Goal: Navigation & Orientation: Find specific page/section

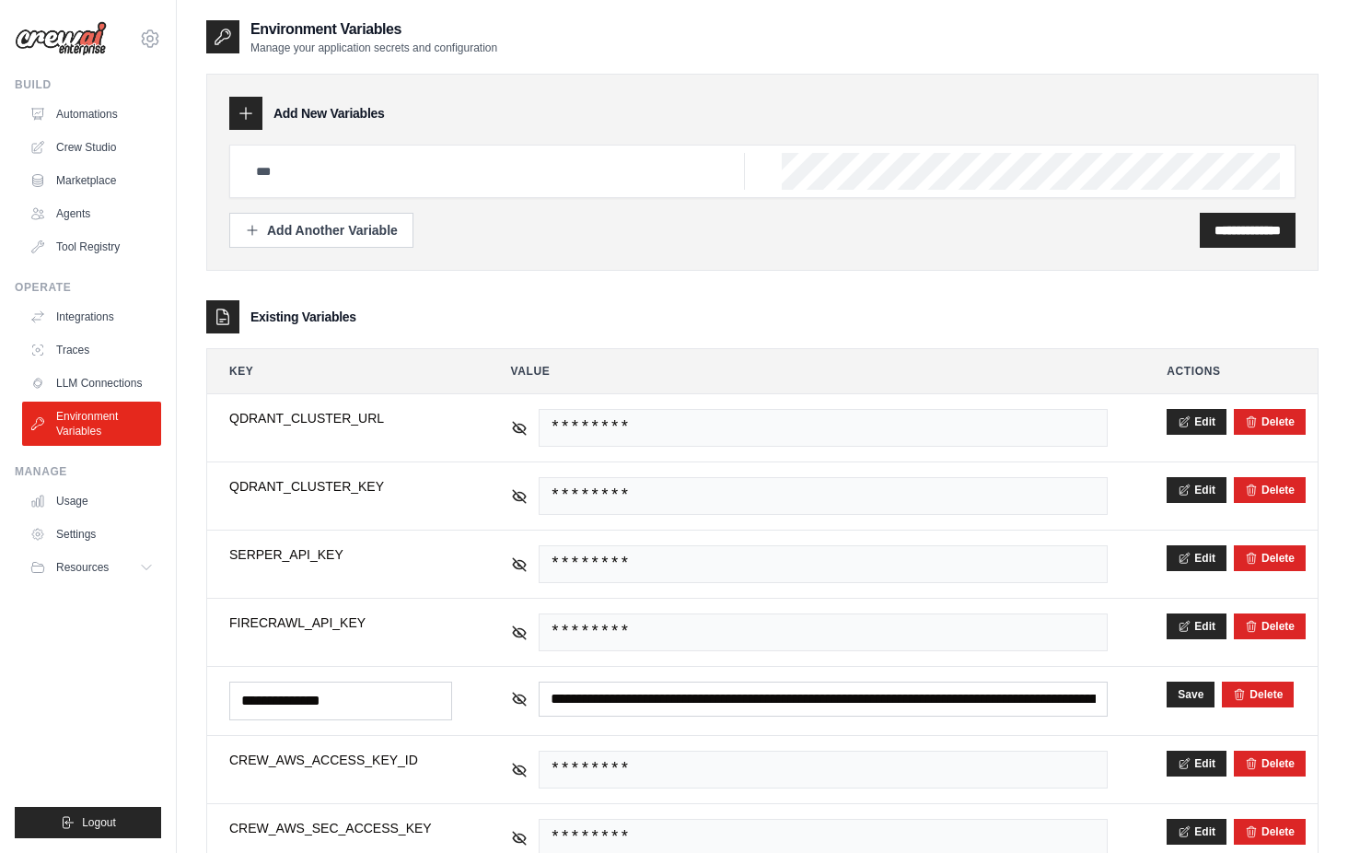
scroll to position [145, 0]
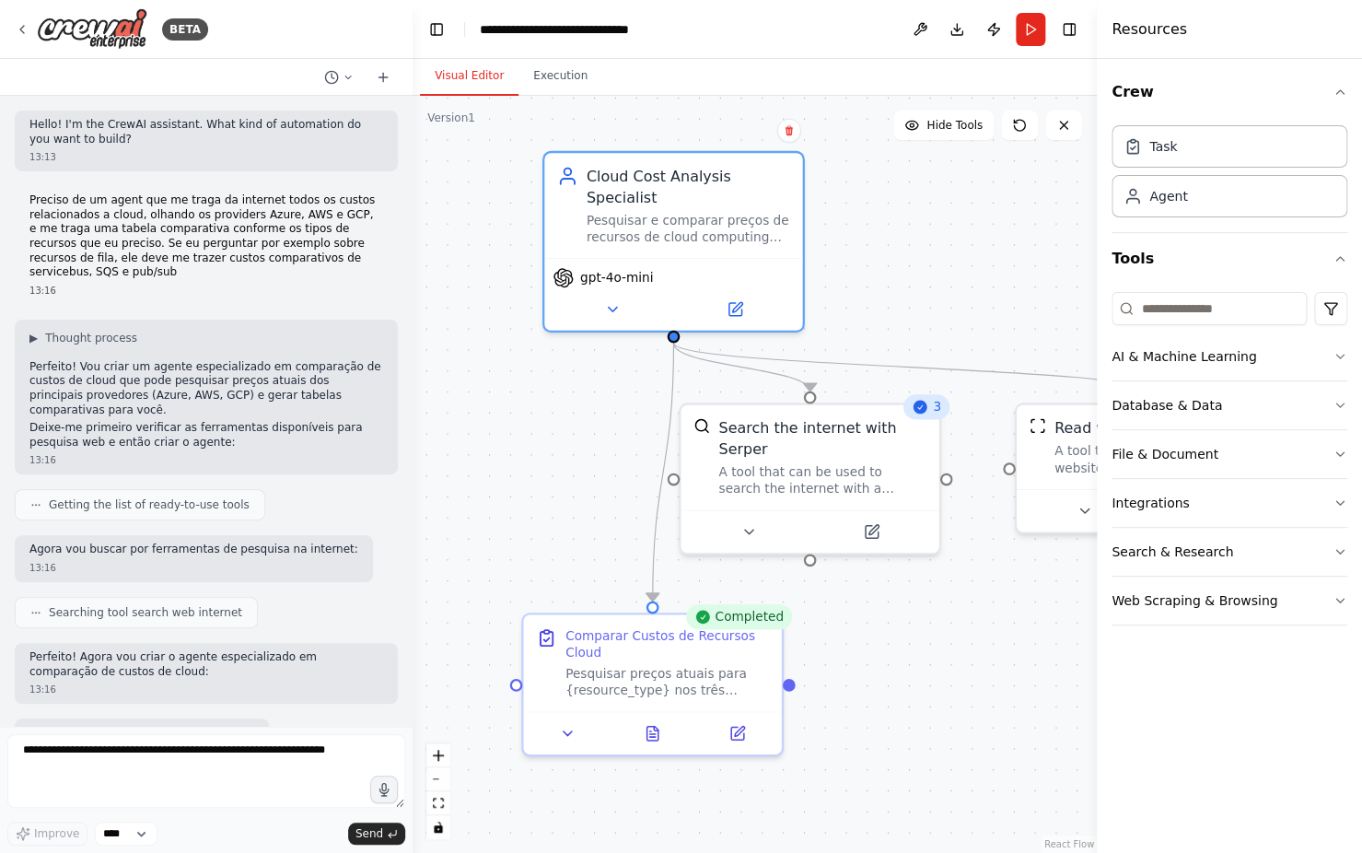
scroll to position [1615, 0]
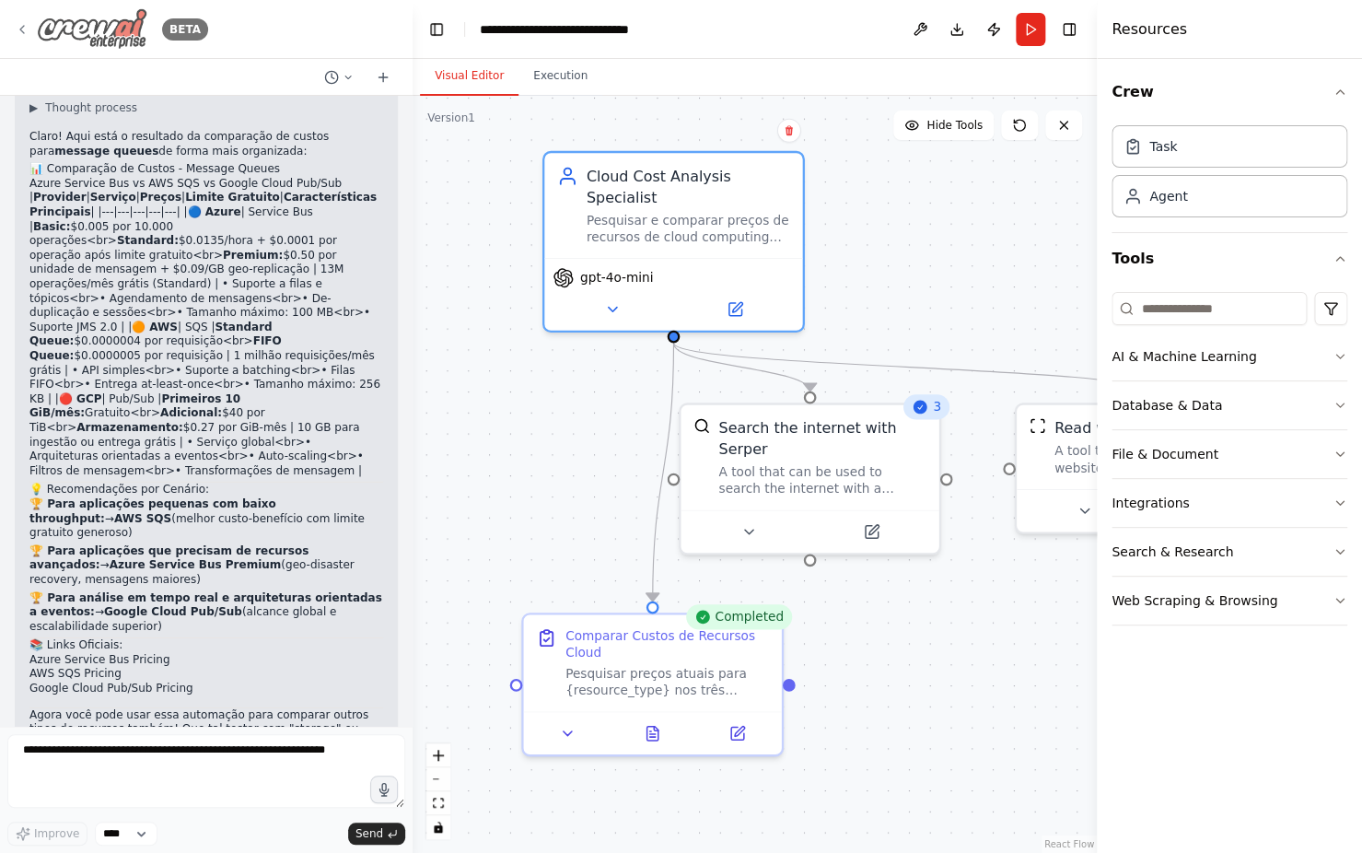
click at [24, 31] on icon at bounding box center [22, 29] width 15 height 15
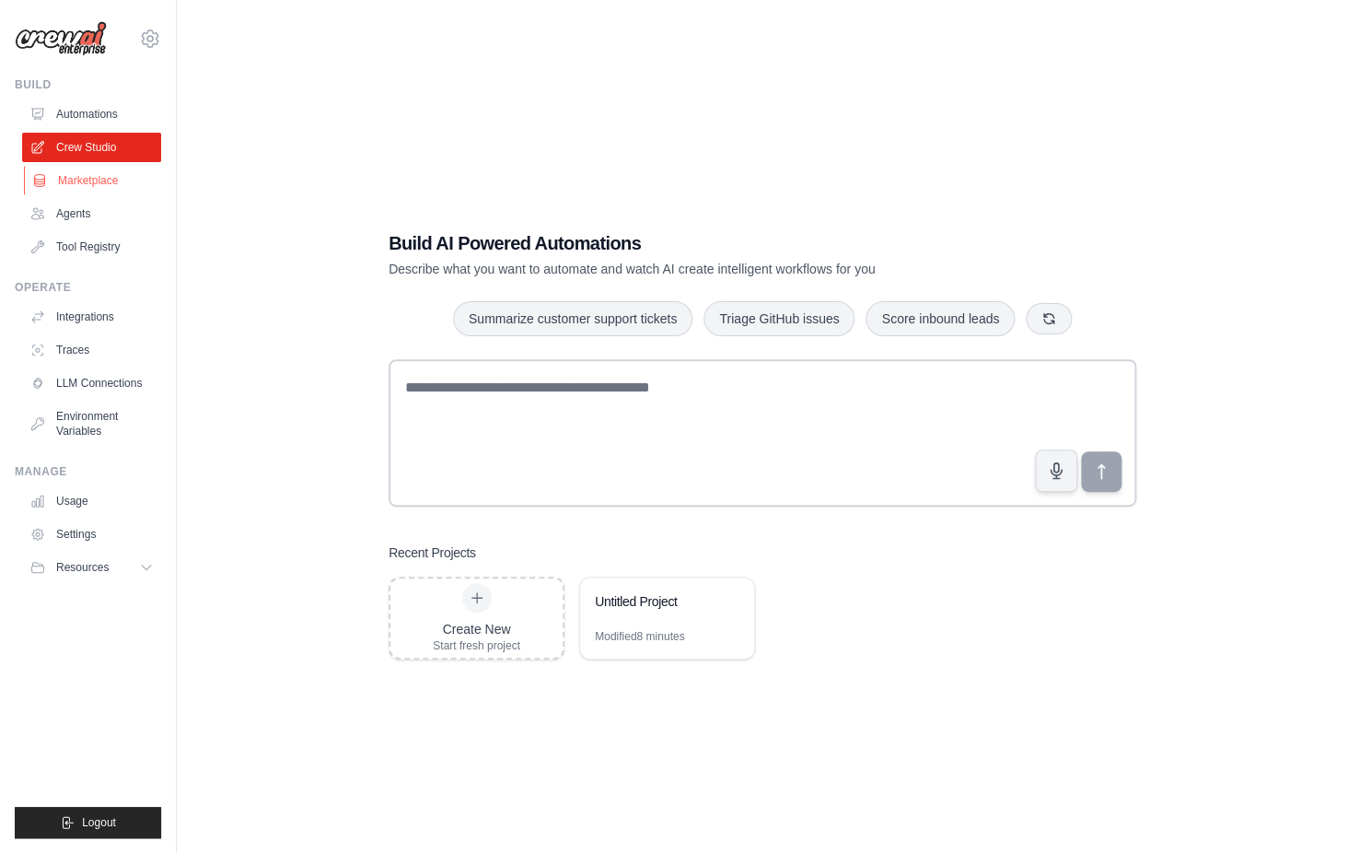
click at [114, 185] on link "Marketplace" at bounding box center [93, 180] width 139 height 29
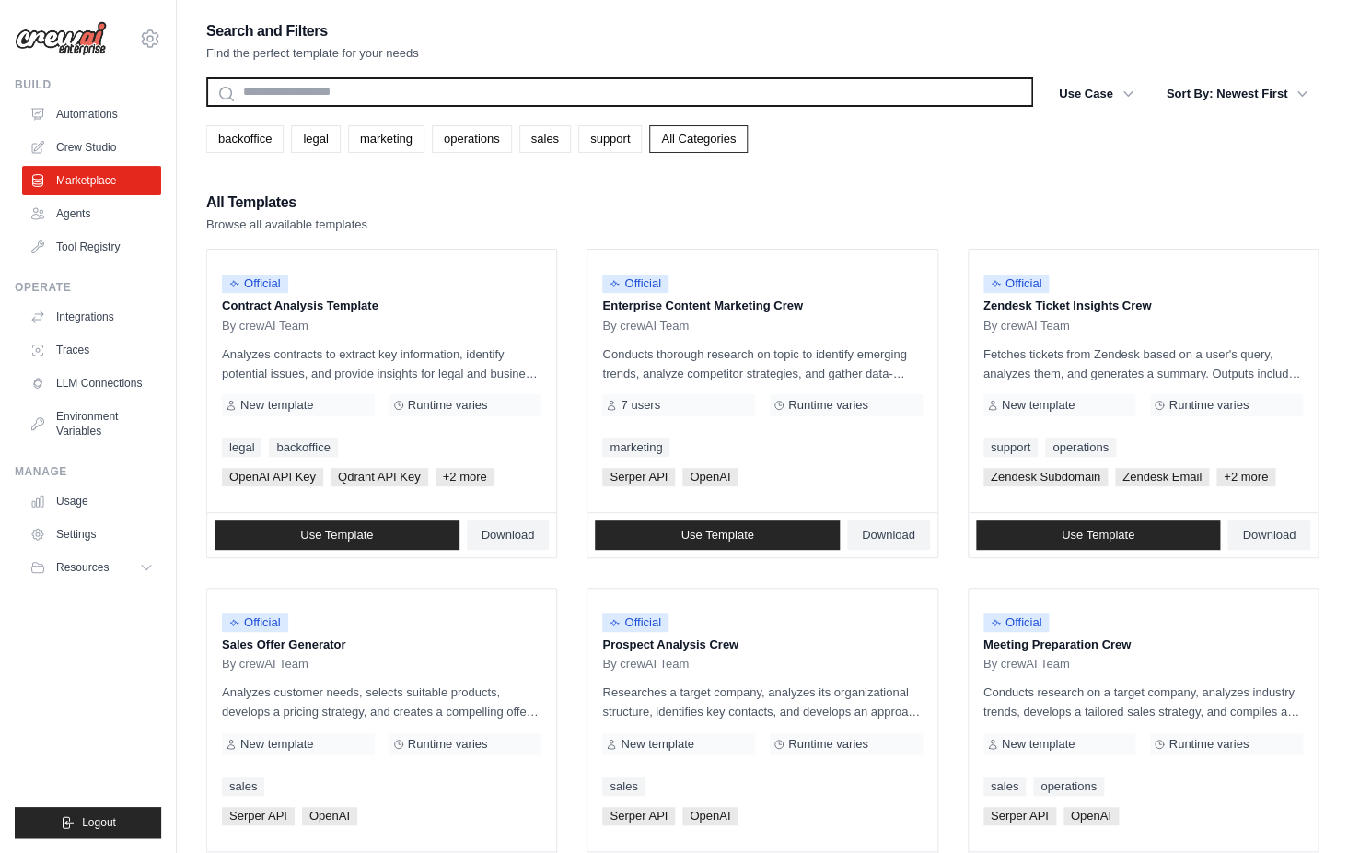
click at [416, 88] on input "text" at bounding box center [619, 91] width 827 height 29
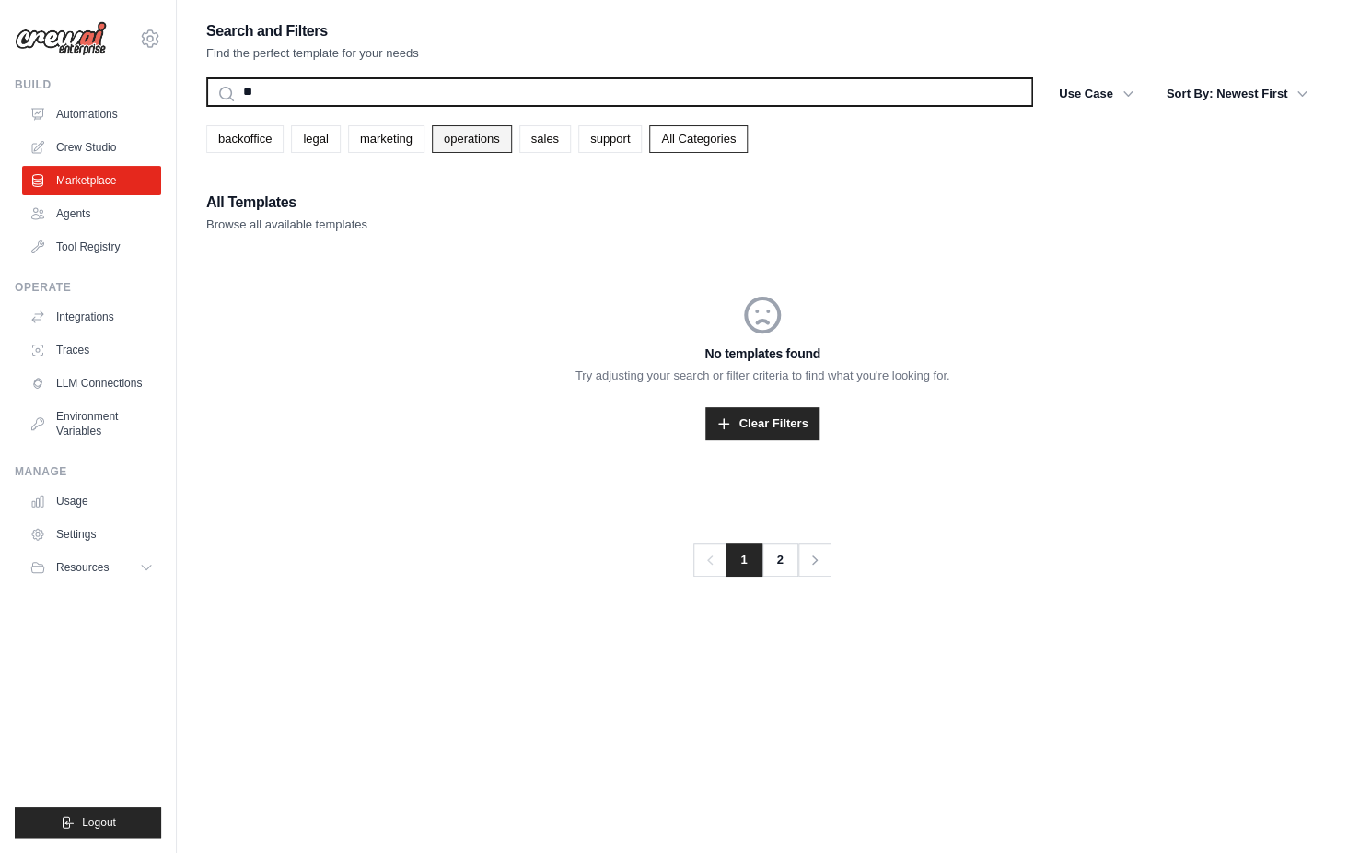
type input "*"
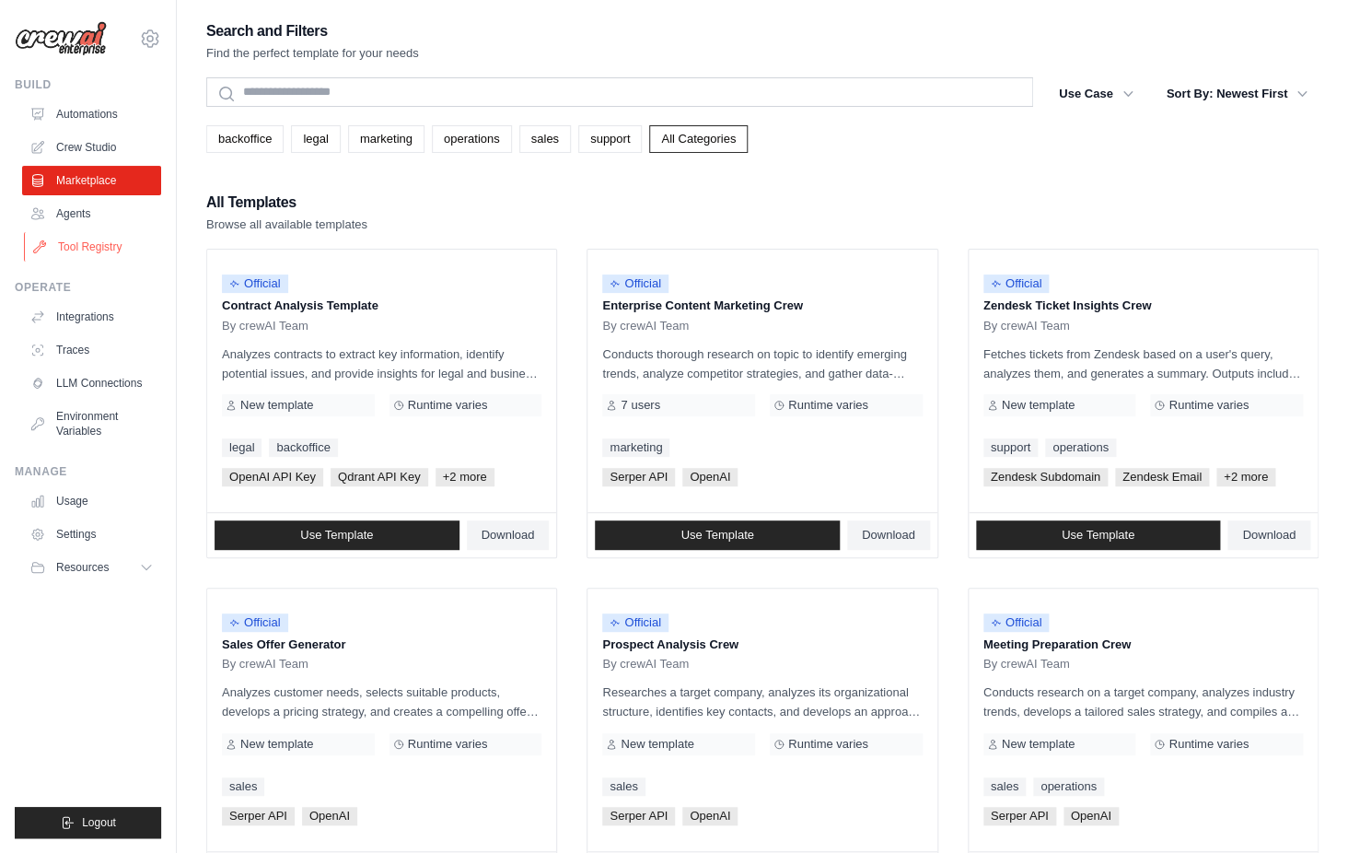
click at [110, 251] on link "Tool Registry" at bounding box center [93, 246] width 139 height 29
